Goal: Task Accomplishment & Management: Manage account settings

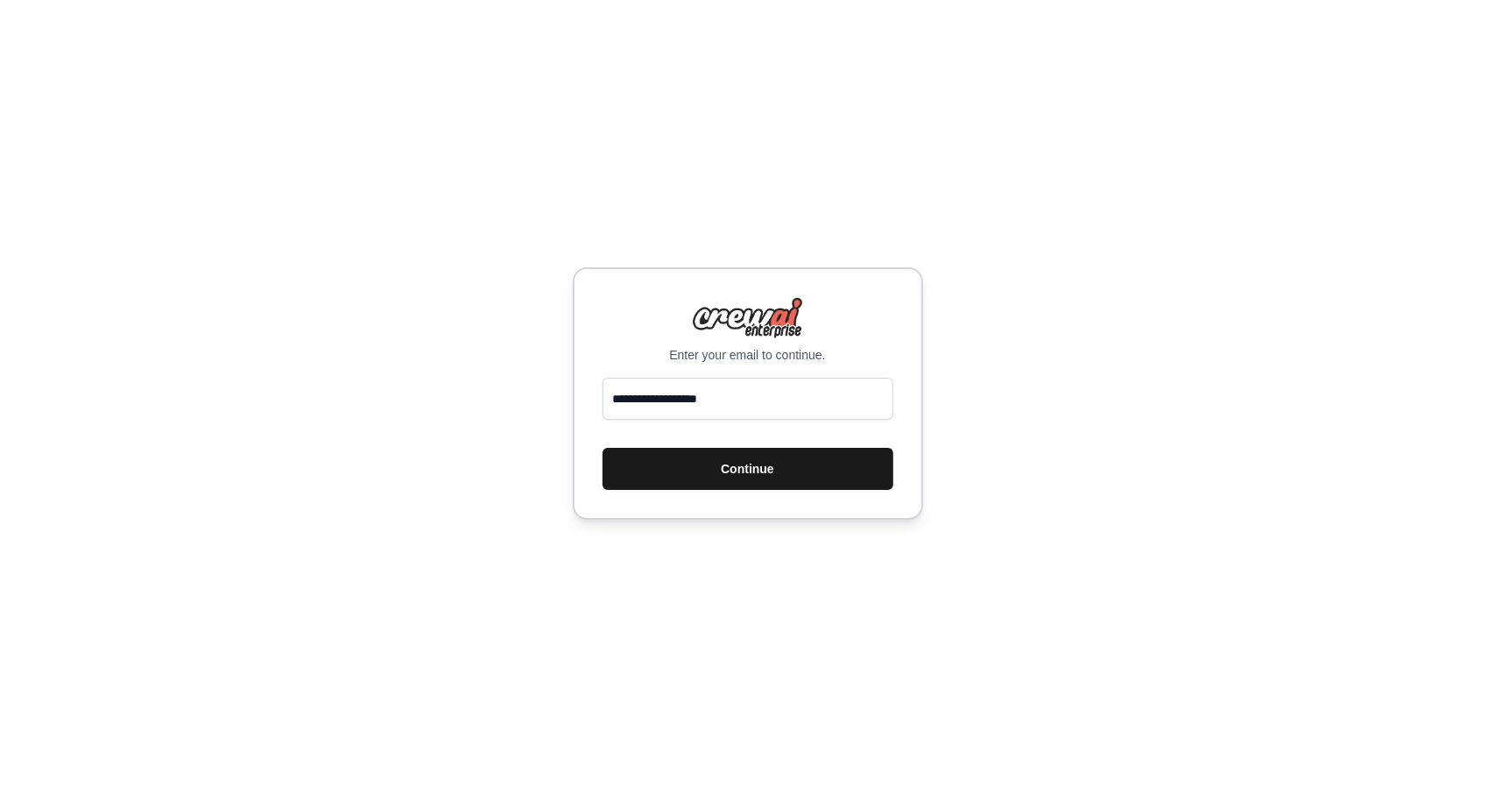
click at [716, 473] on button "Continue" at bounding box center [748, 469] width 291 height 42
click at [759, 476] on button "Continue" at bounding box center [748, 469] width 291 height 42
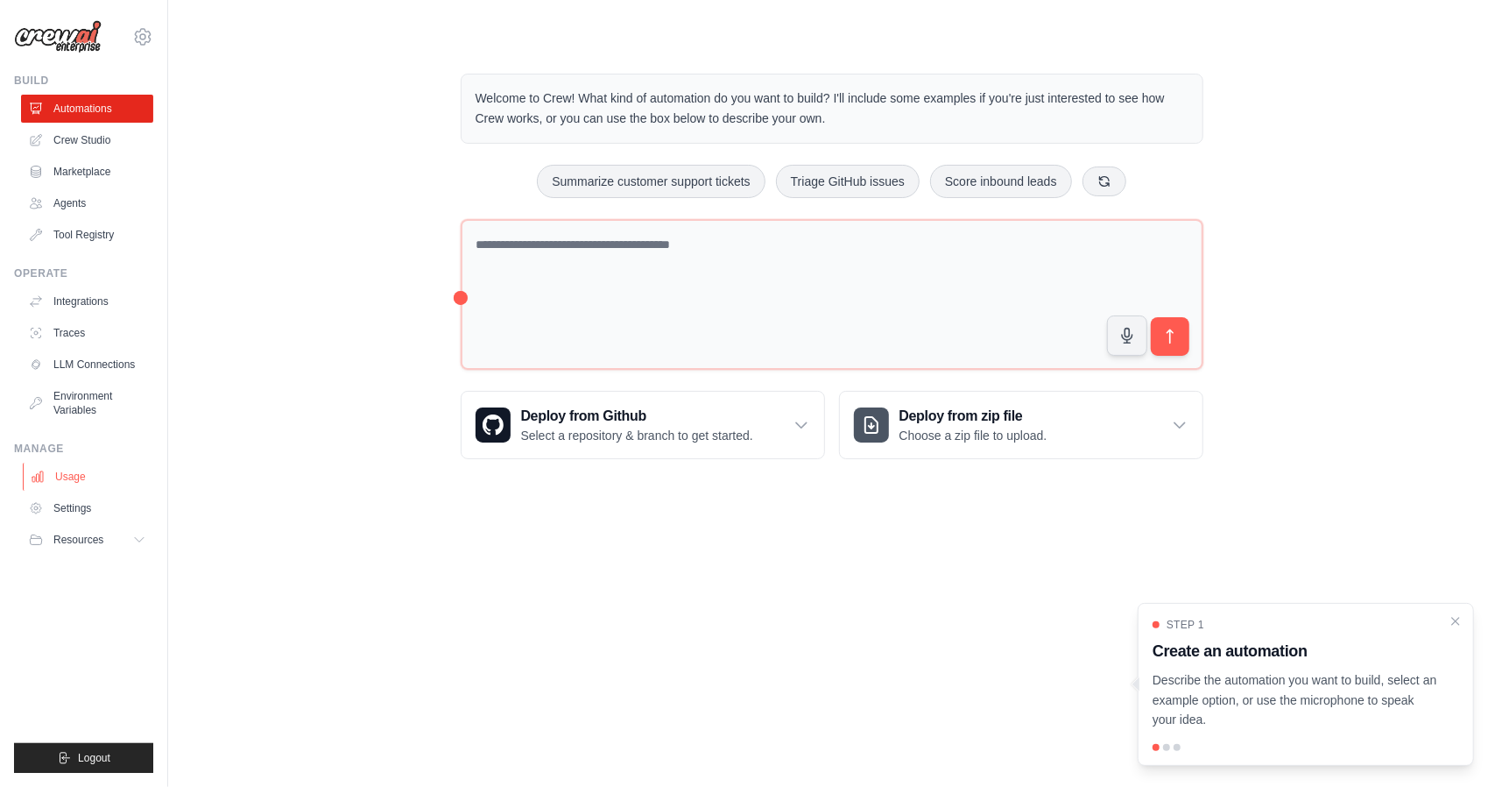
click at [79, 486] on link "Usage" at bounding box center [89, 476] width 132 height 28
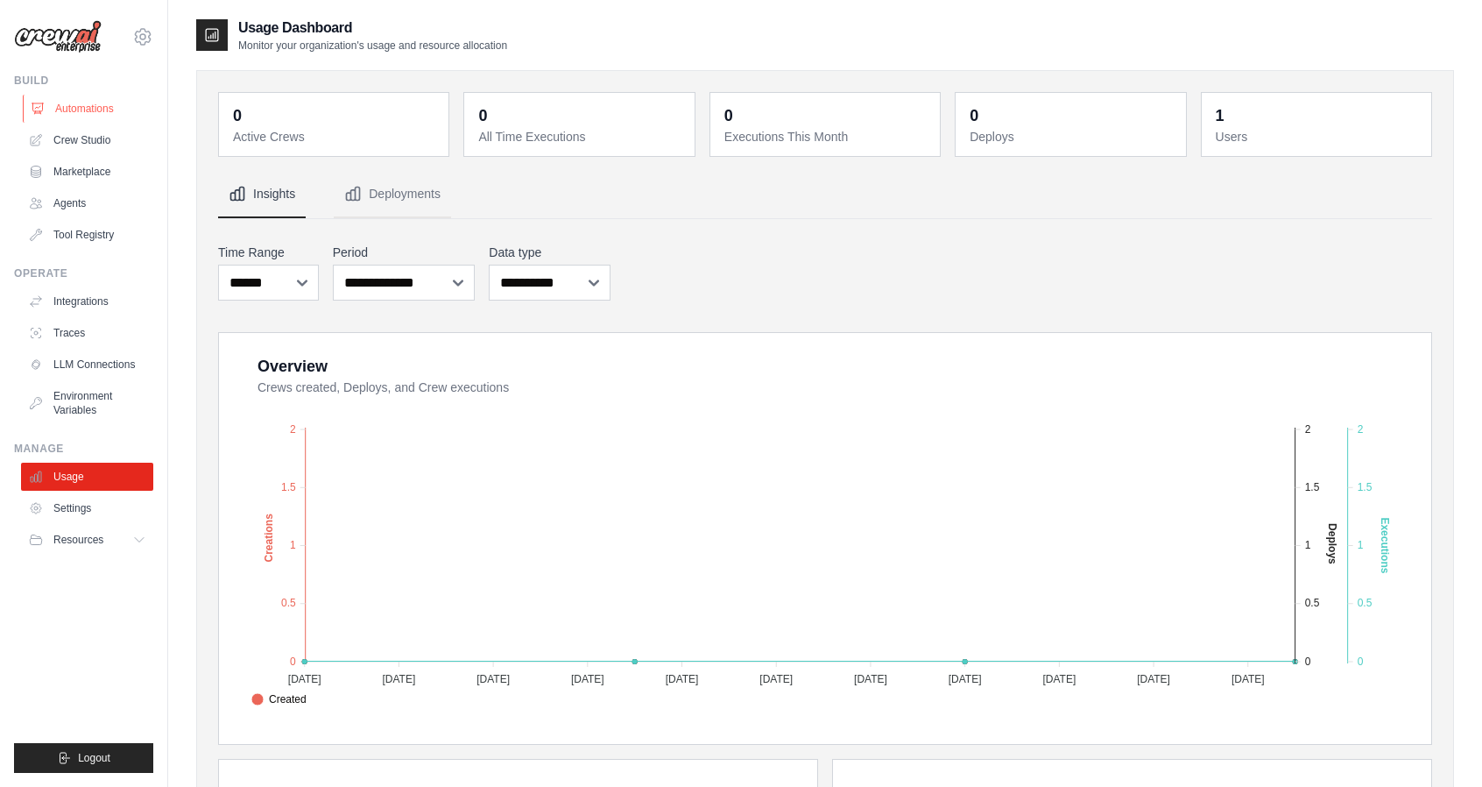
click at [97, 108] on link "Automations" at bounding box center [89, 109] width 132 height 28
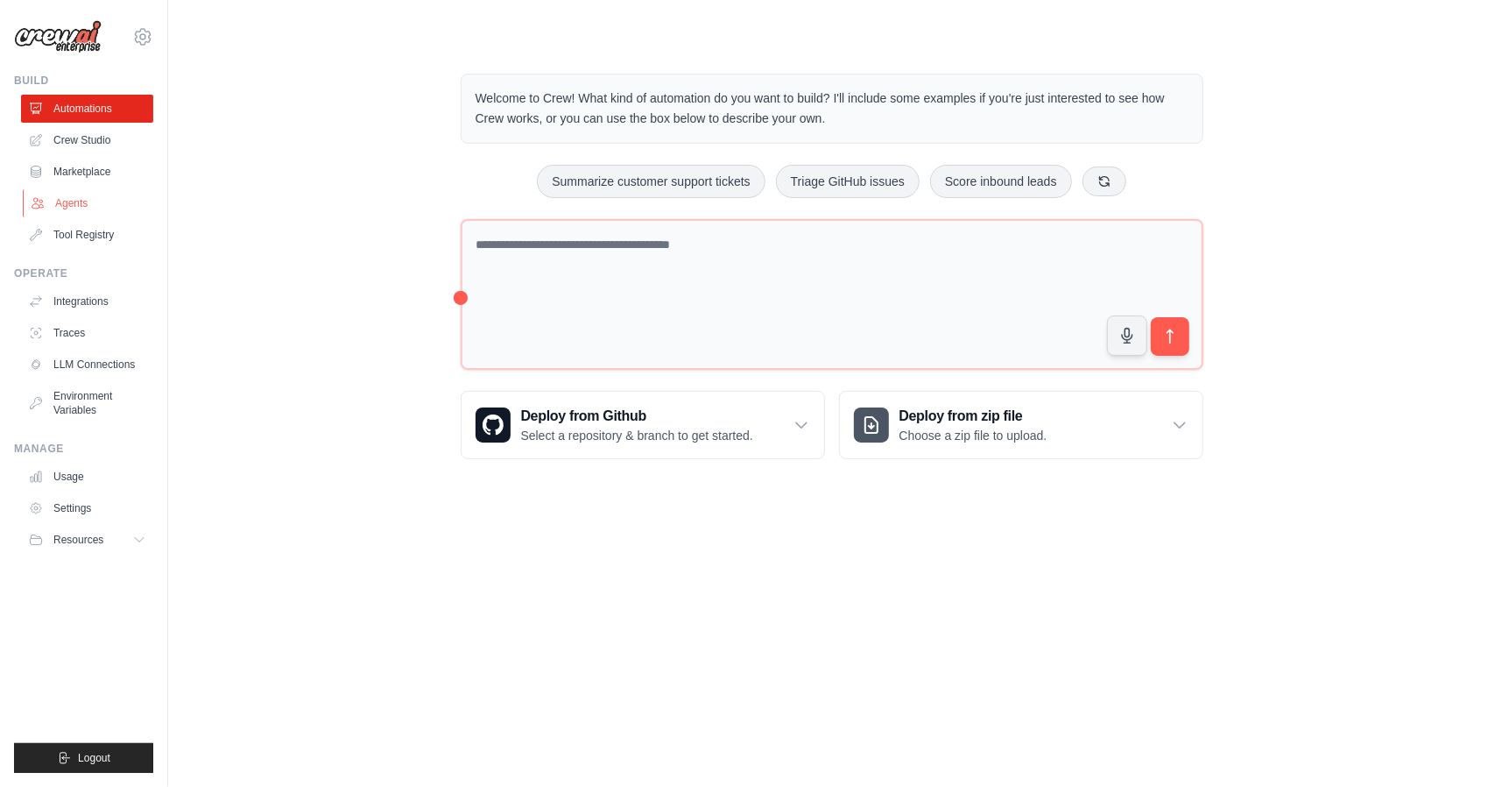
click at [116, 211] on link "Agents" at bounding box center [89, 203] width 132 height 28
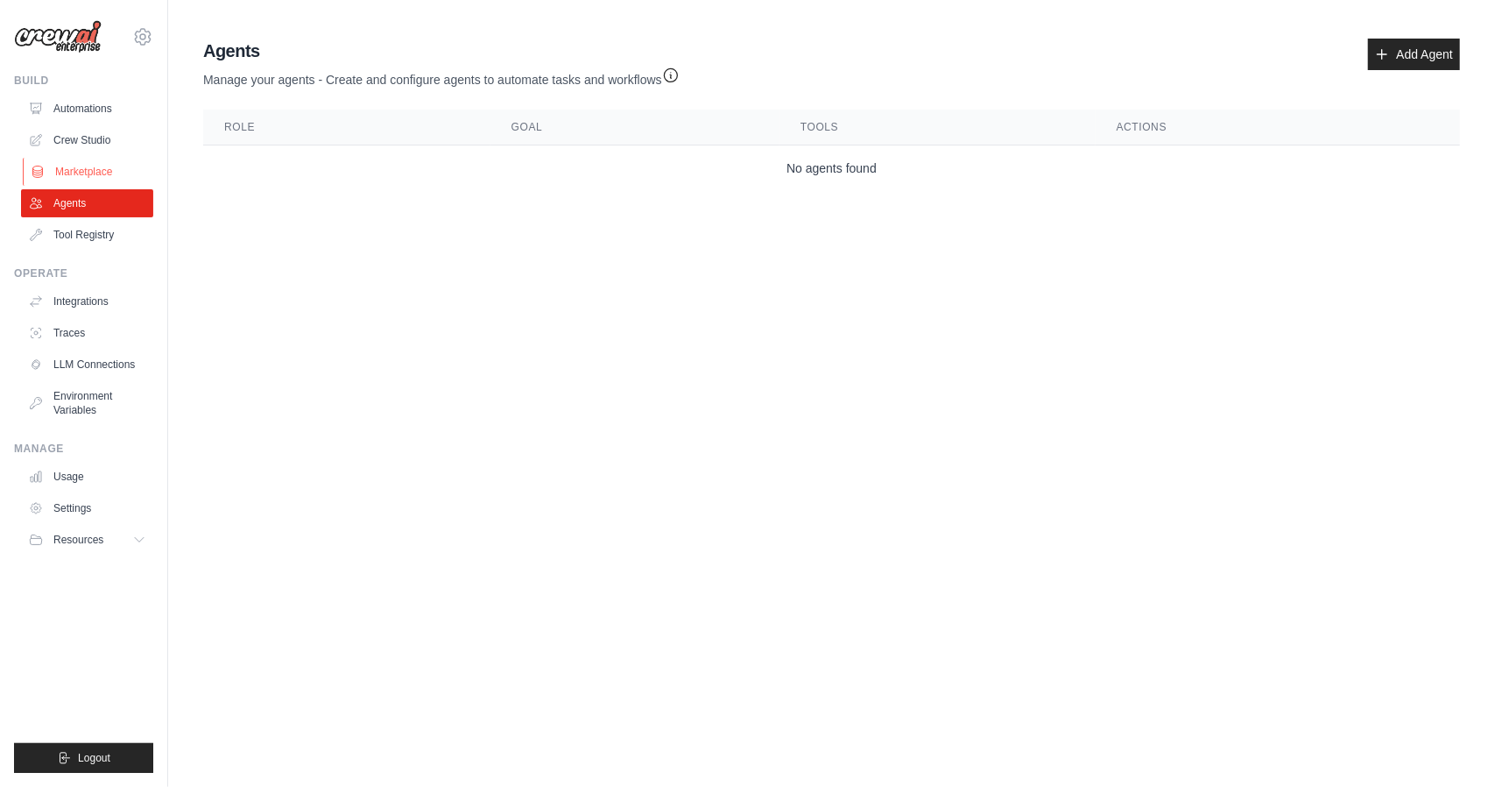
click at [103, 166] on link "Marketplace" at bounding box center [89, 172] width 132 height 28
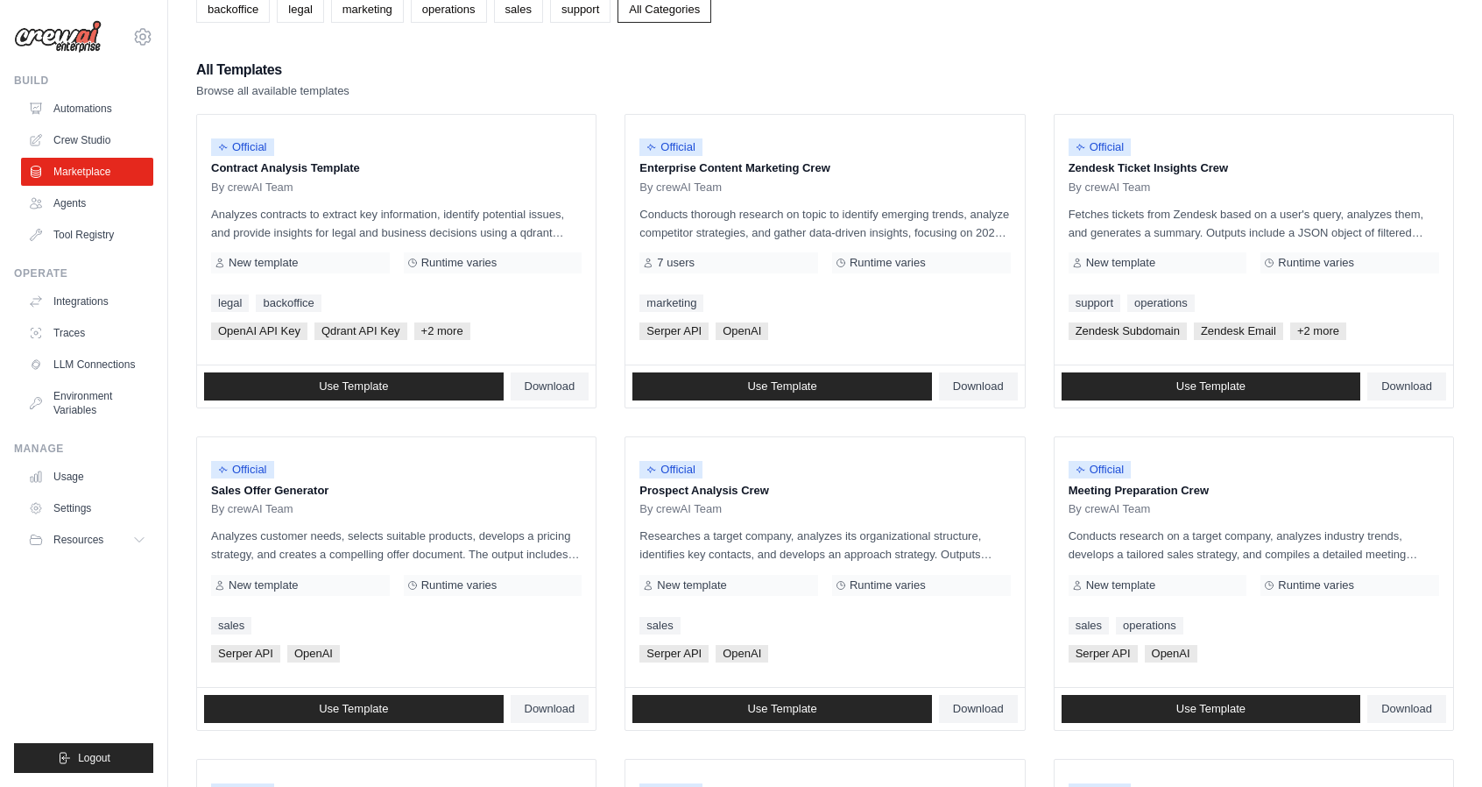
scroll to position [175, 0]
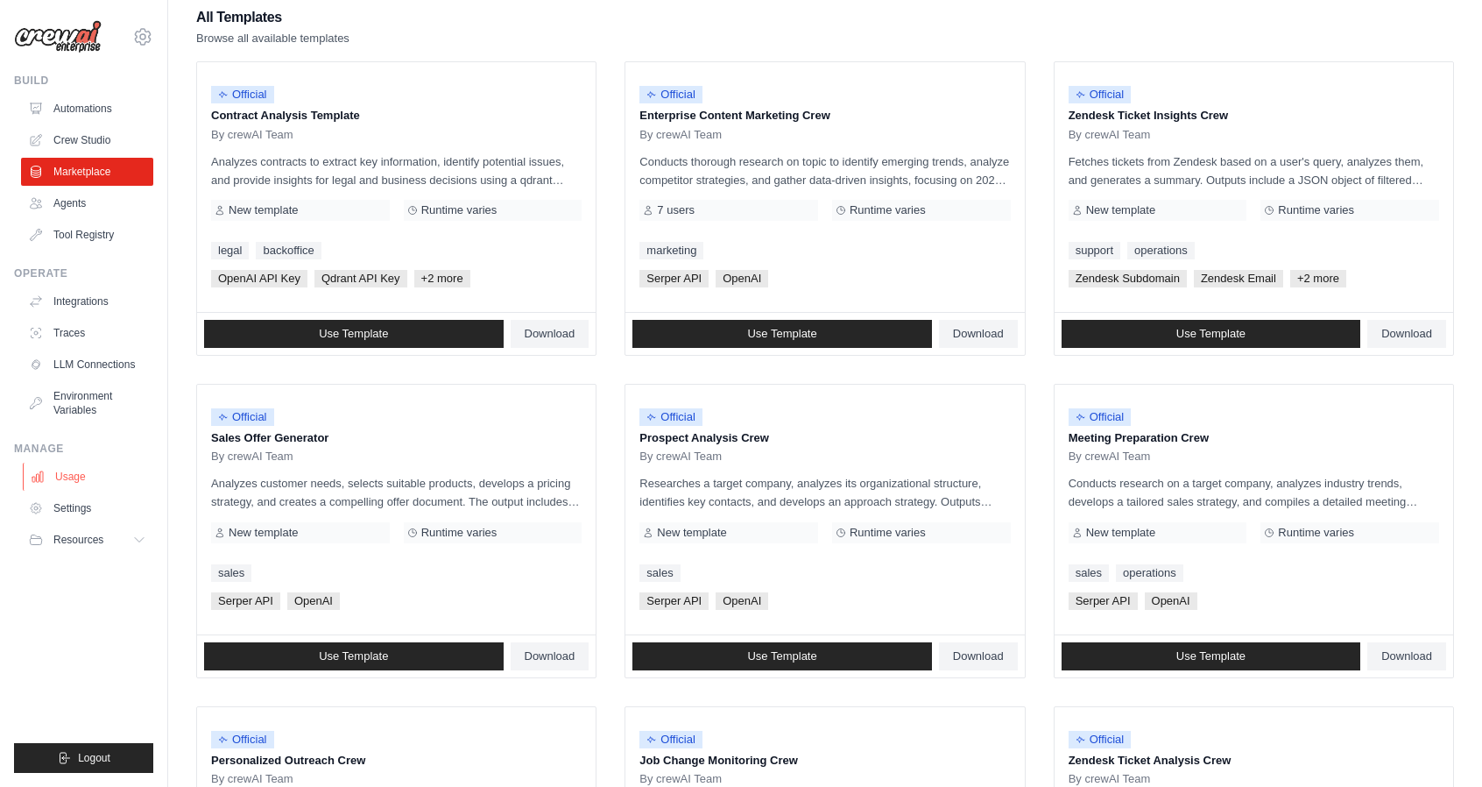
click at [88, 478] on link "Usage" at bounding box center [89, 476] width 132 height 28
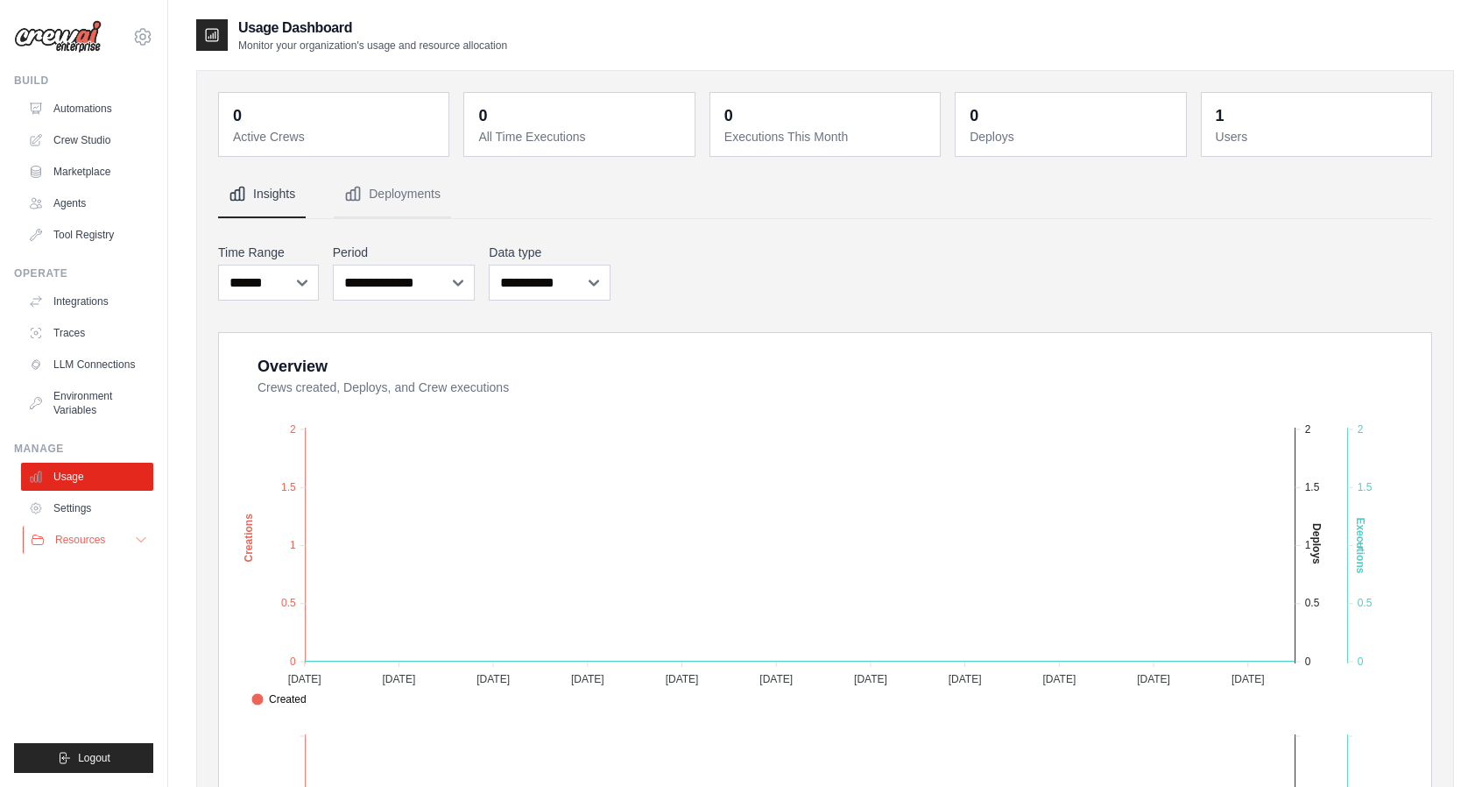
click at [105, 546] on button "Resources" at bounding box center [89, 540] width 132 height 28
click at [401, 208] on button "Deployments" at bounding box center [392, 194] width 117 height 47
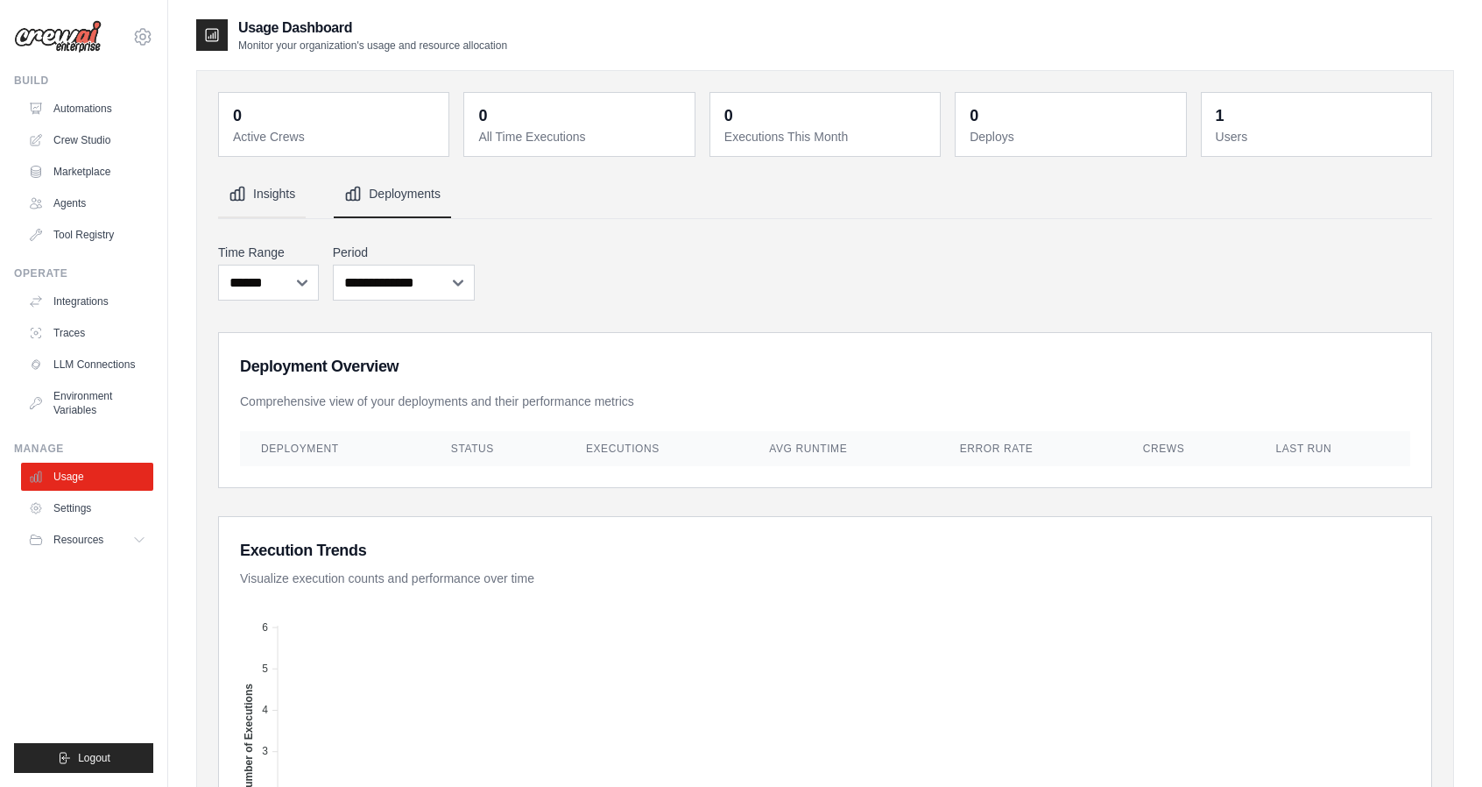
click at [237, 187] on icon "Tabs" at bounding box center [238, 194] width 18 height 18
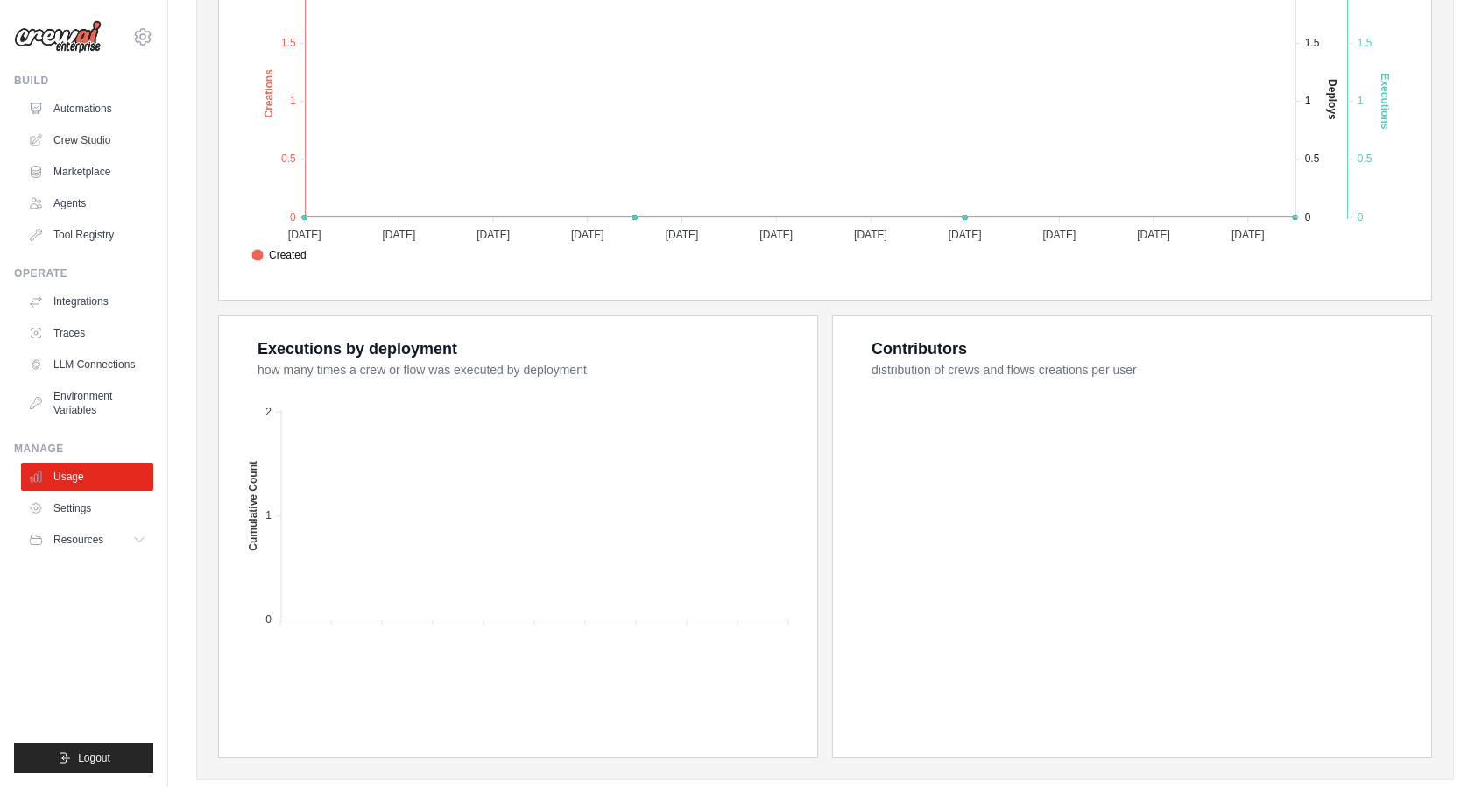
scroll to position [480, 0]
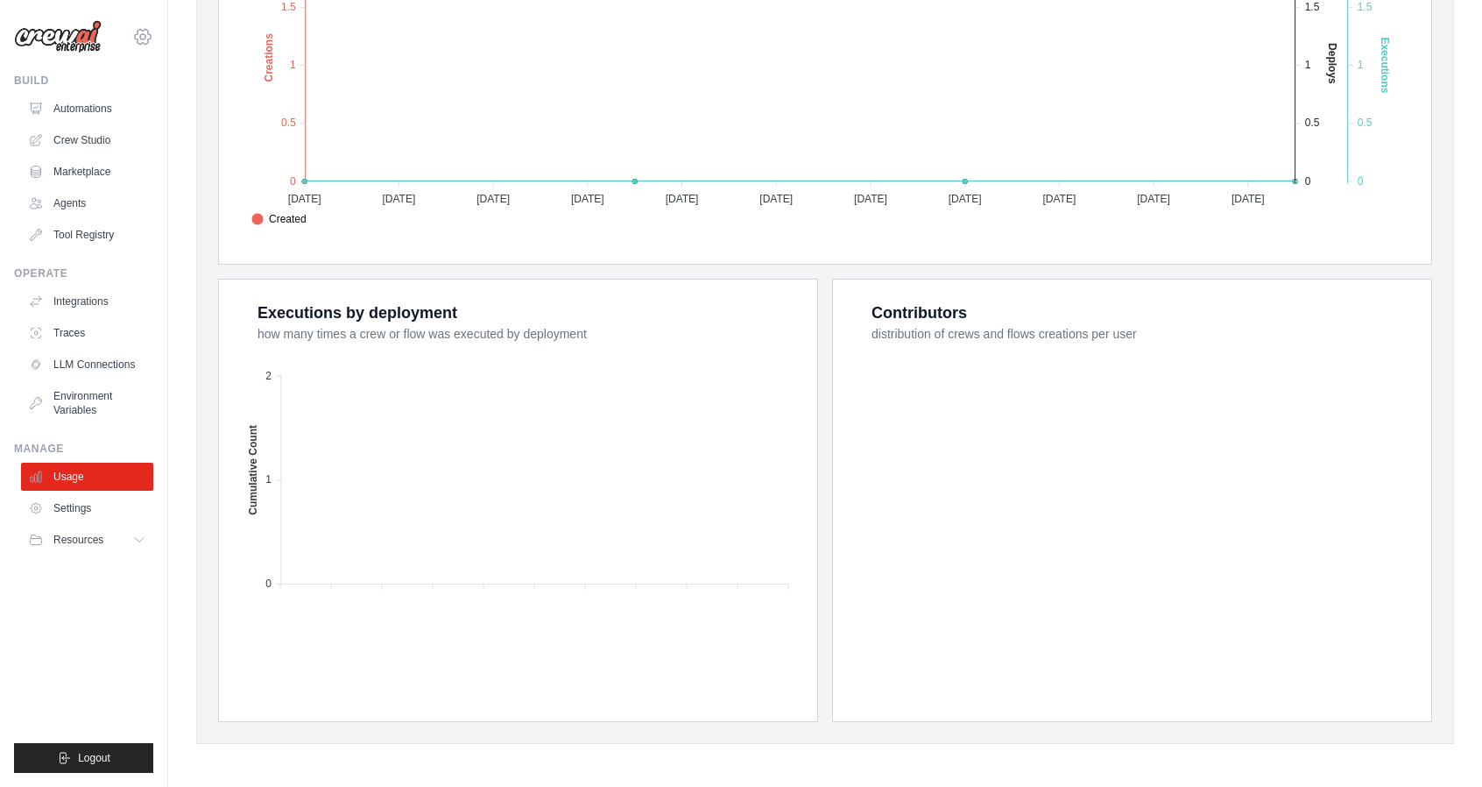
click at [133, 42] on icon at bounding box center [142, 36] width 21 height 21
click at [111, 118] on link "Settings" at bounding box center [143, 123] width 154 height 32
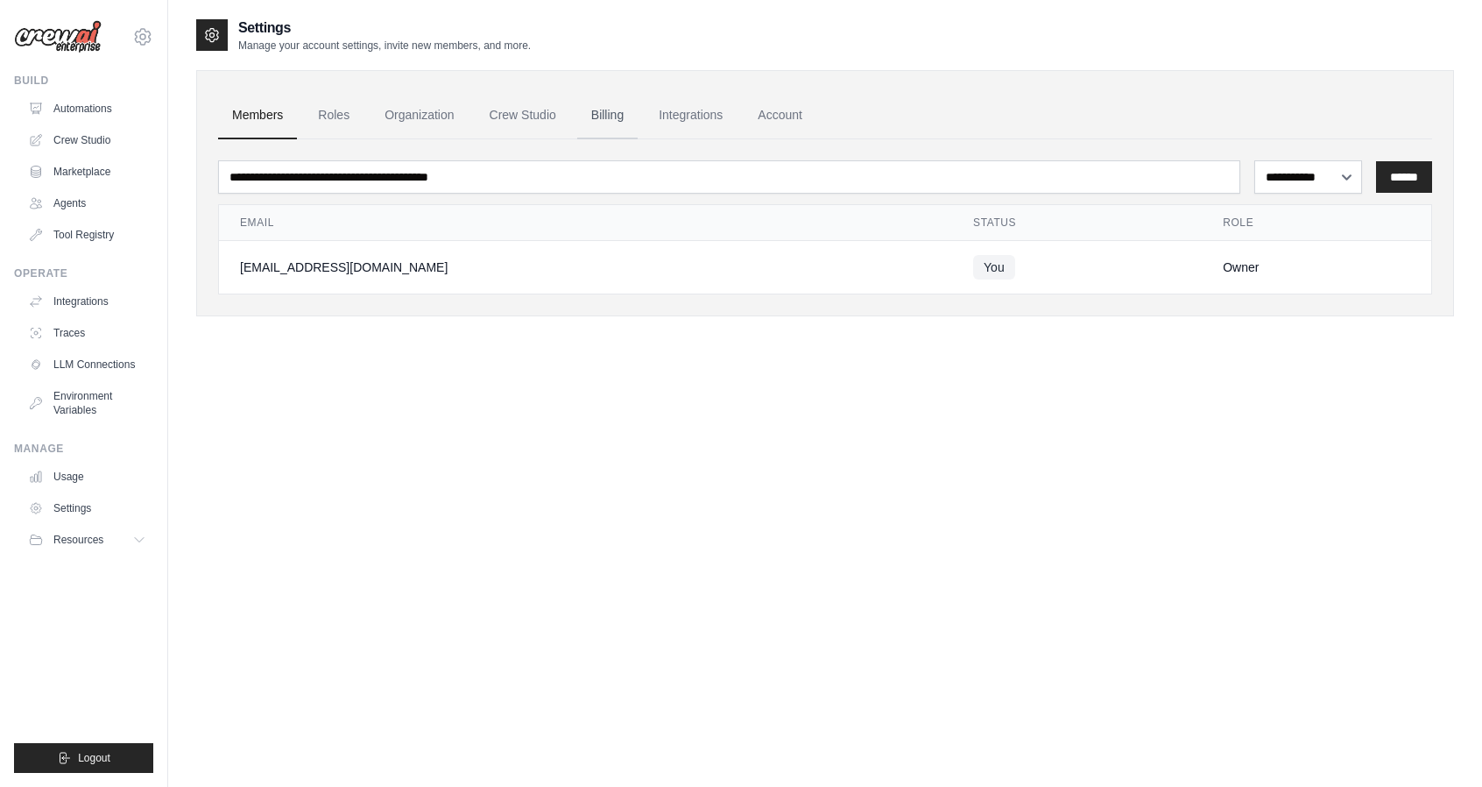
click at [638, 120] on link "Billing" at bounding box center [607, 115] width 60 height 47
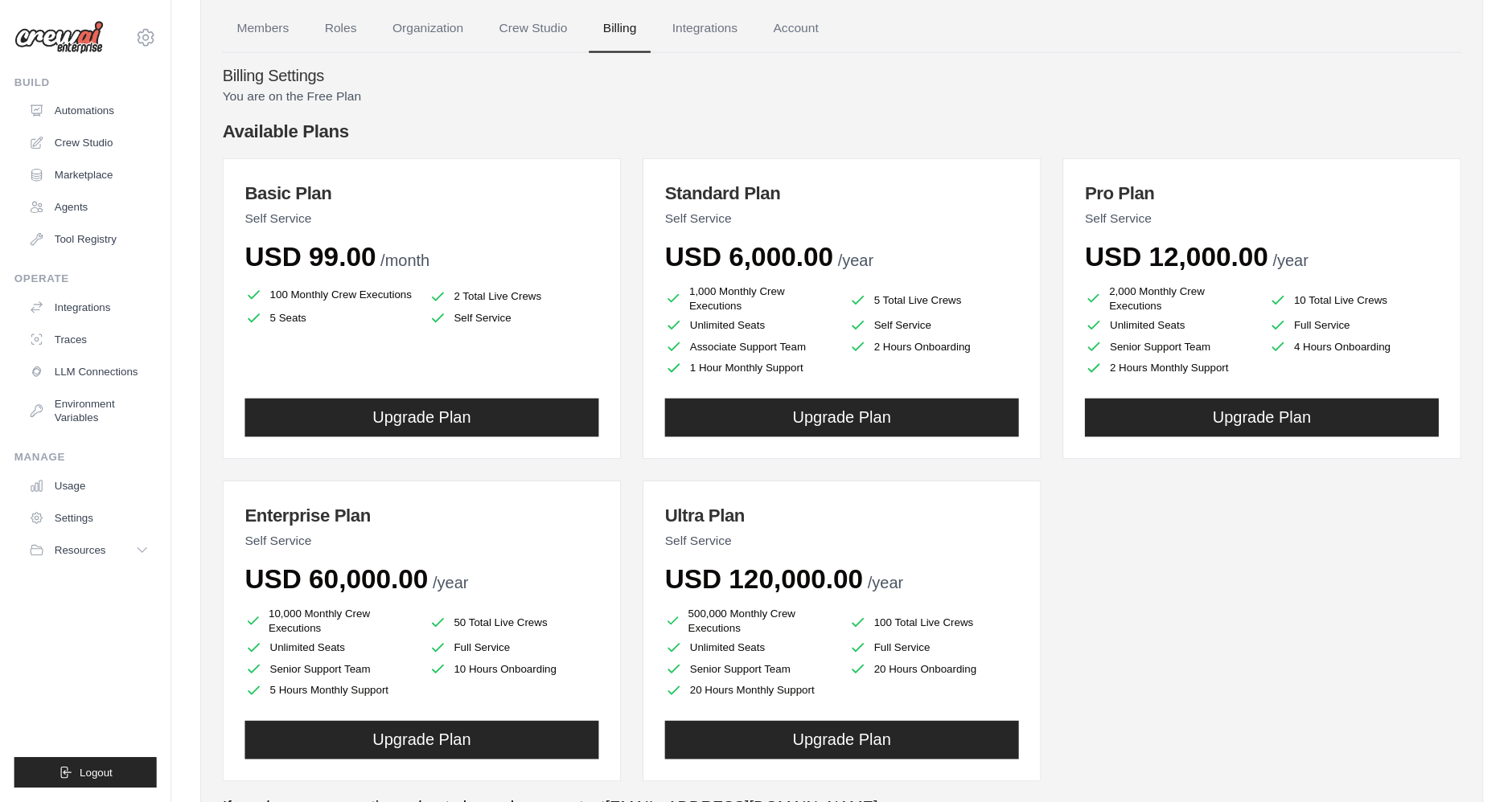
scroll to position [63, 0]
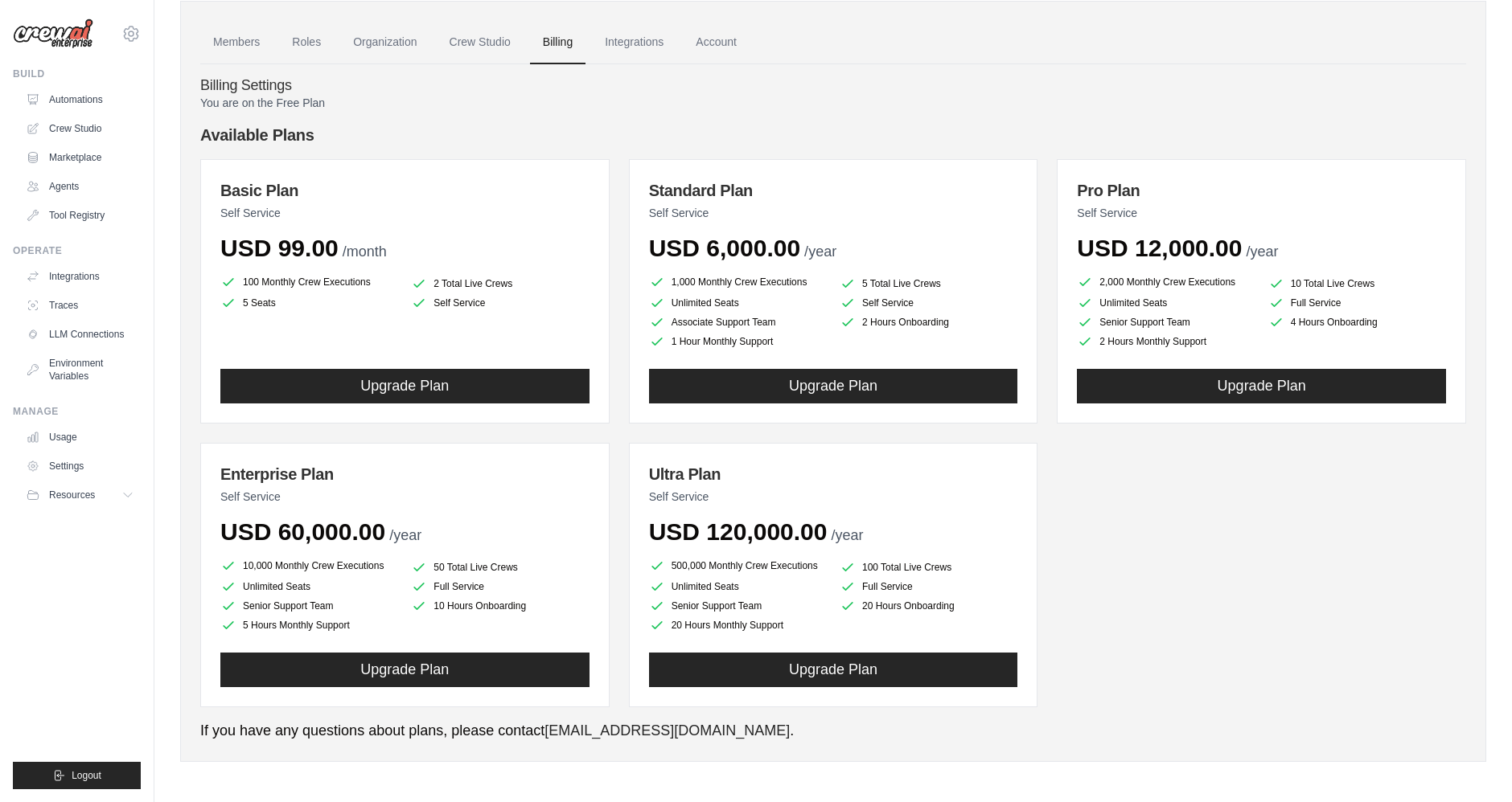
click at [736, 121] on div "You are on the Free Plan Available Plans Basic Plan Self Service USD 99.00 /mon…" at bounding box center [833, 418] width 1266 height 647
